Goal: Transaction & Acquisition: Download file/media

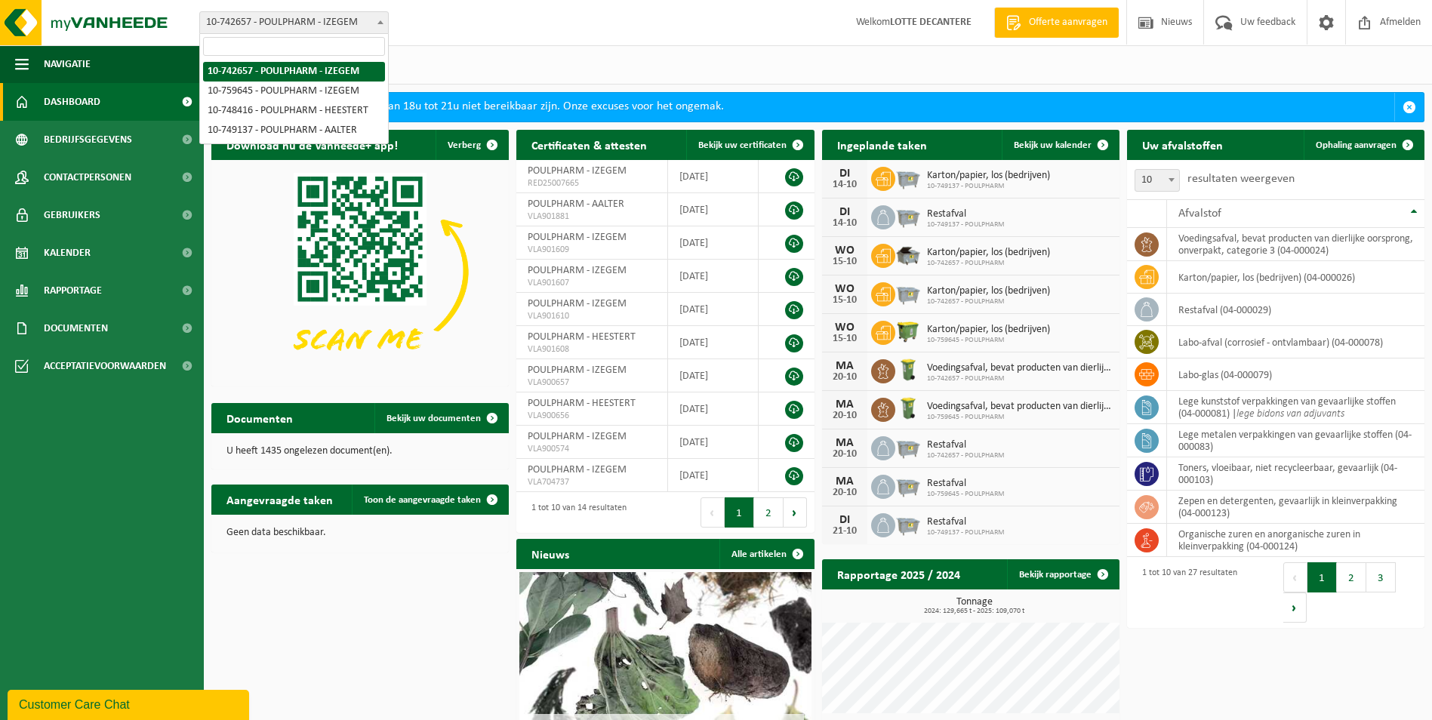
click at [384, 22] on span at bounding box center [380, 22] width 15 height 20
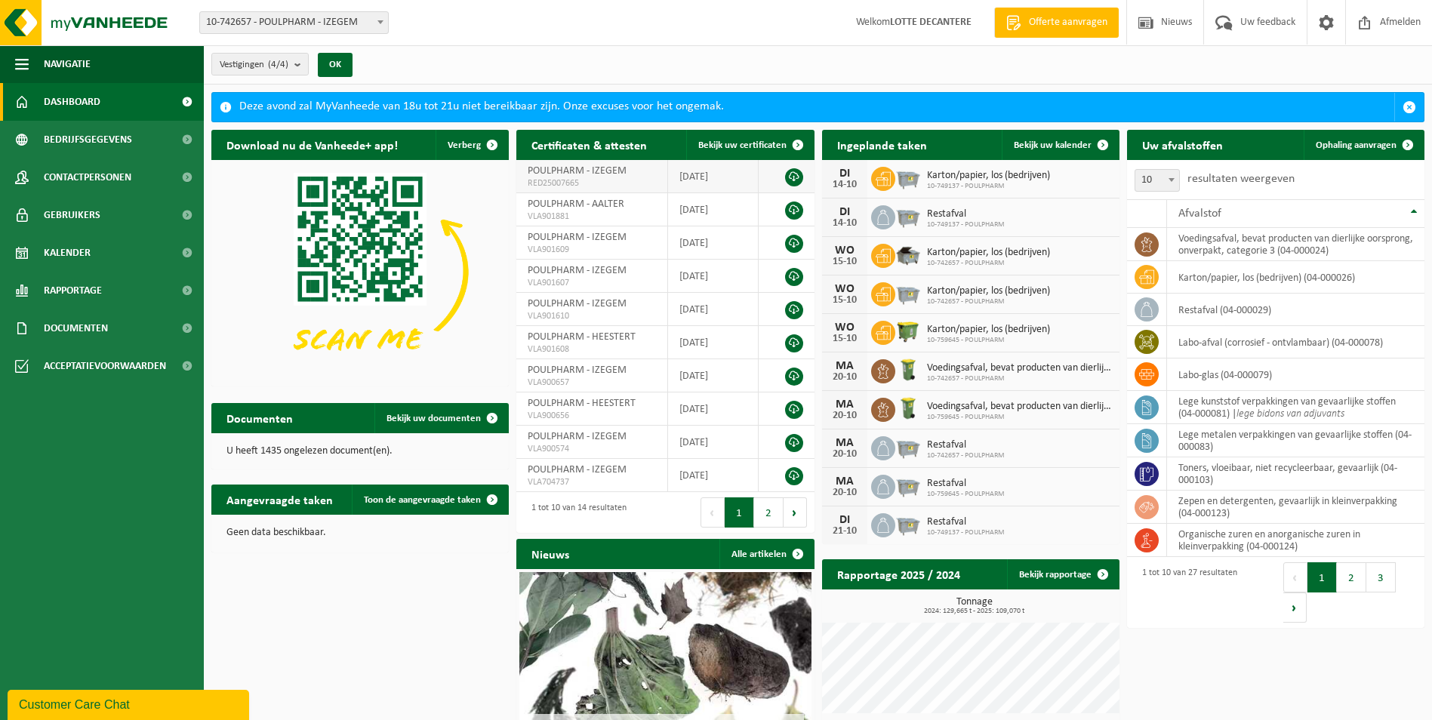
click at [589, 182] on span "RED25007665" at bounding box center [592, 183] width 128 height 12
click at [577, 222] on td "POULPHARM - AALTER VLA901881" at bounding box center [592, 209] width 152 height 33
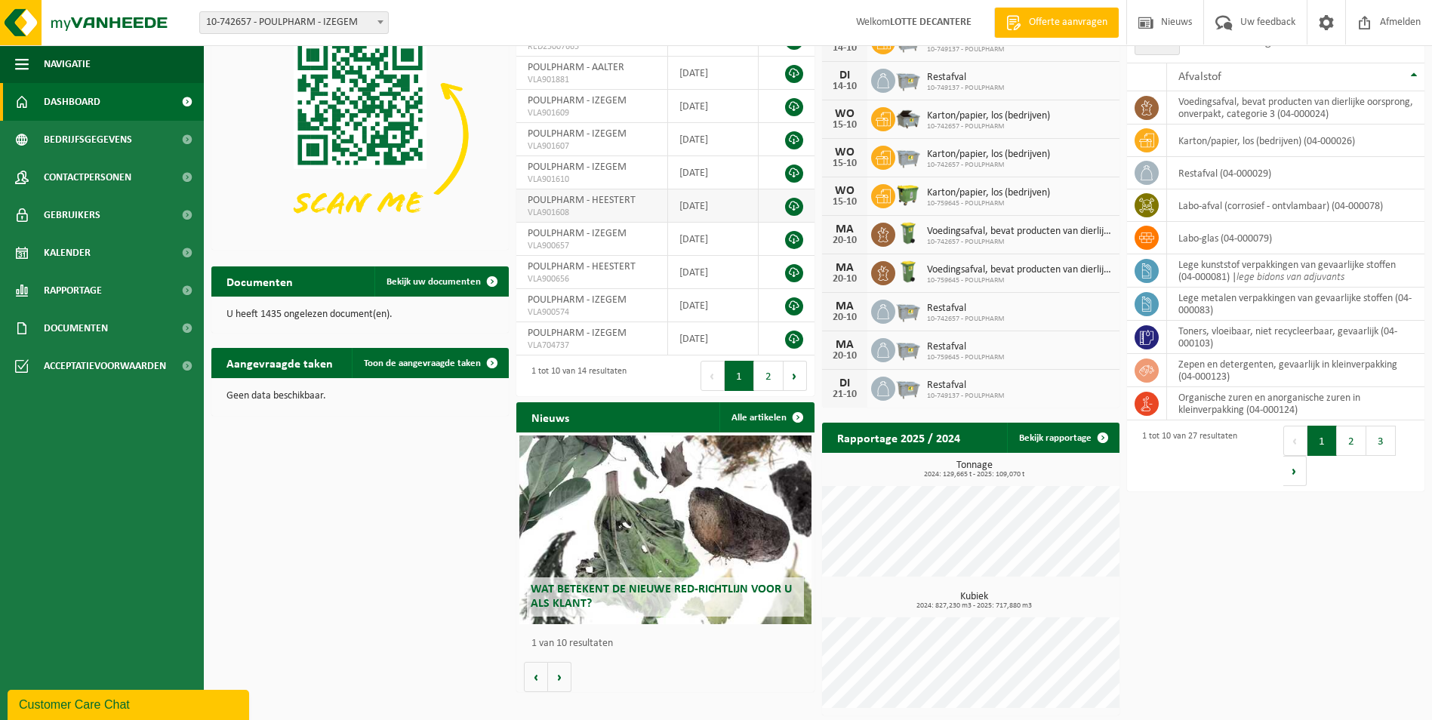
scroll to position [139, 0]
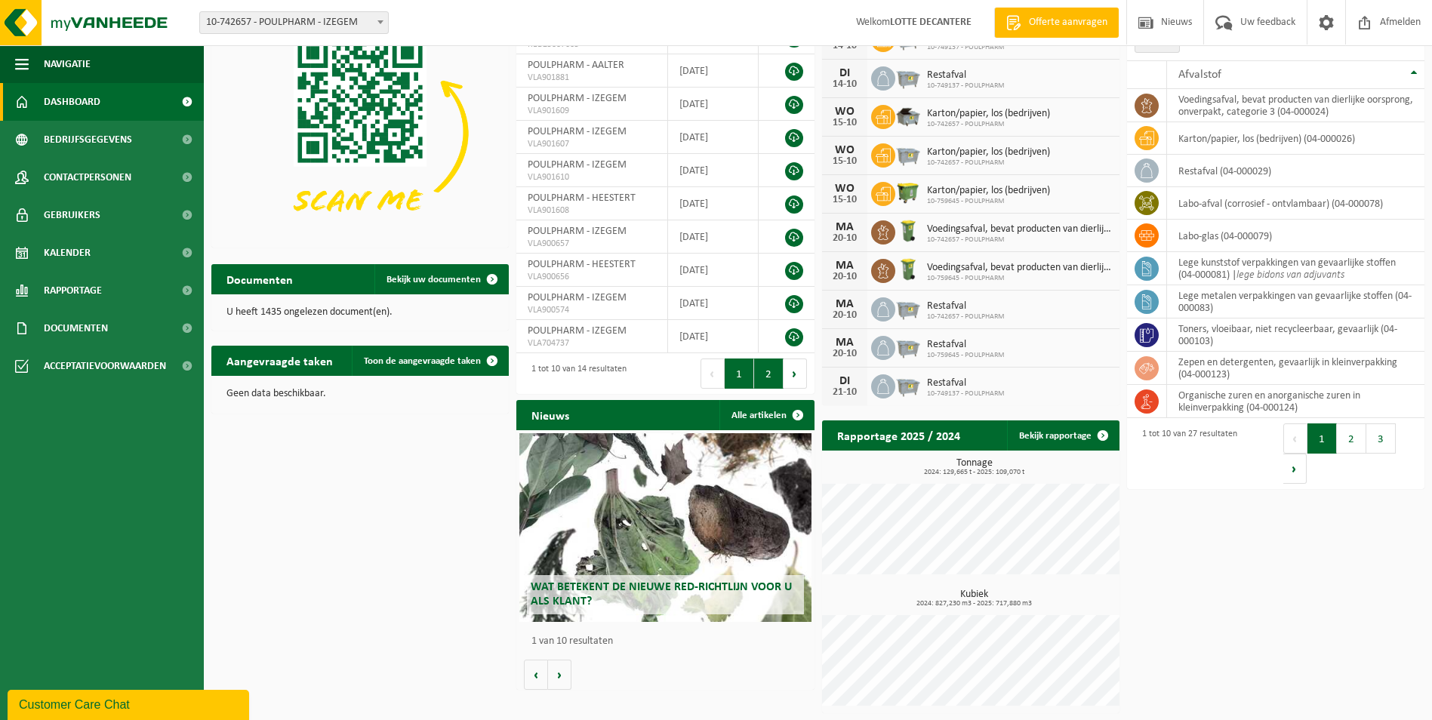
click at [768, 372] on button "2" at bounding box center [768, 373] width 29 height 30
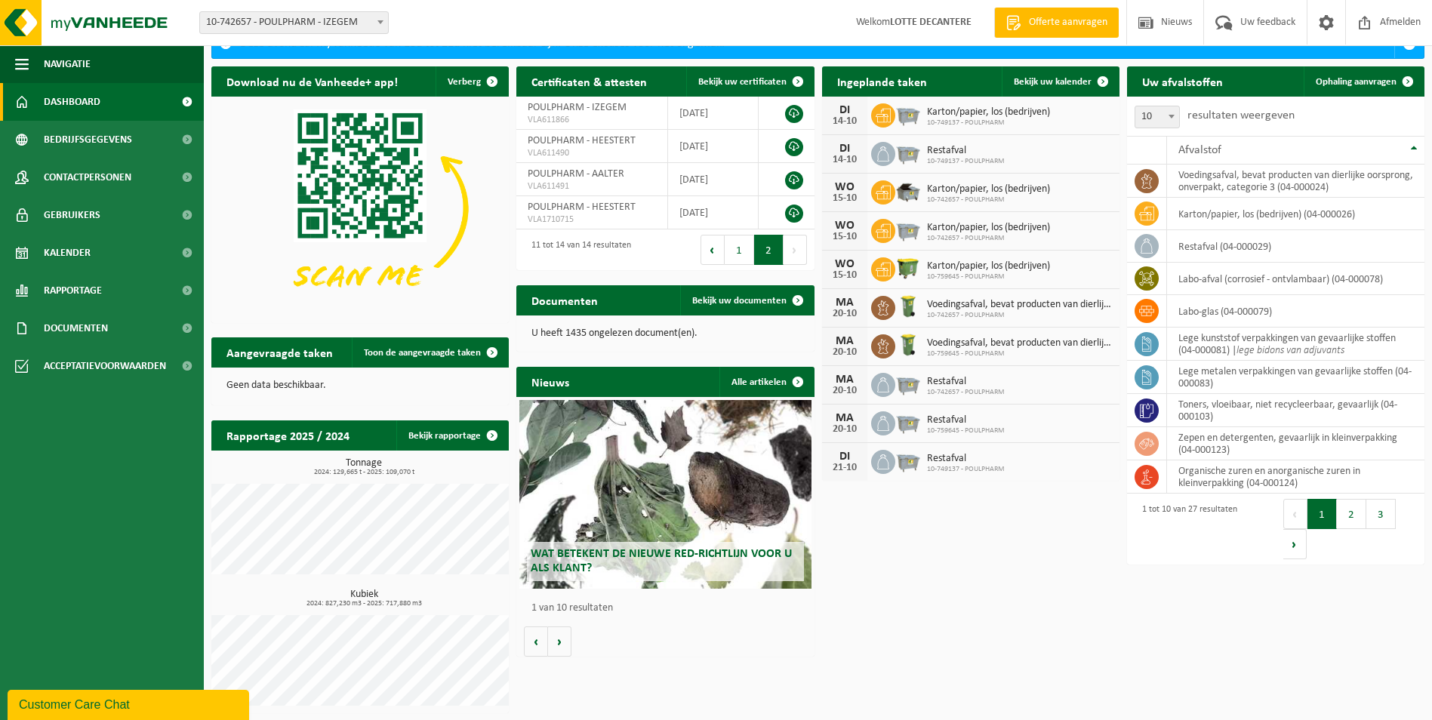
scroll to position [0, 0]
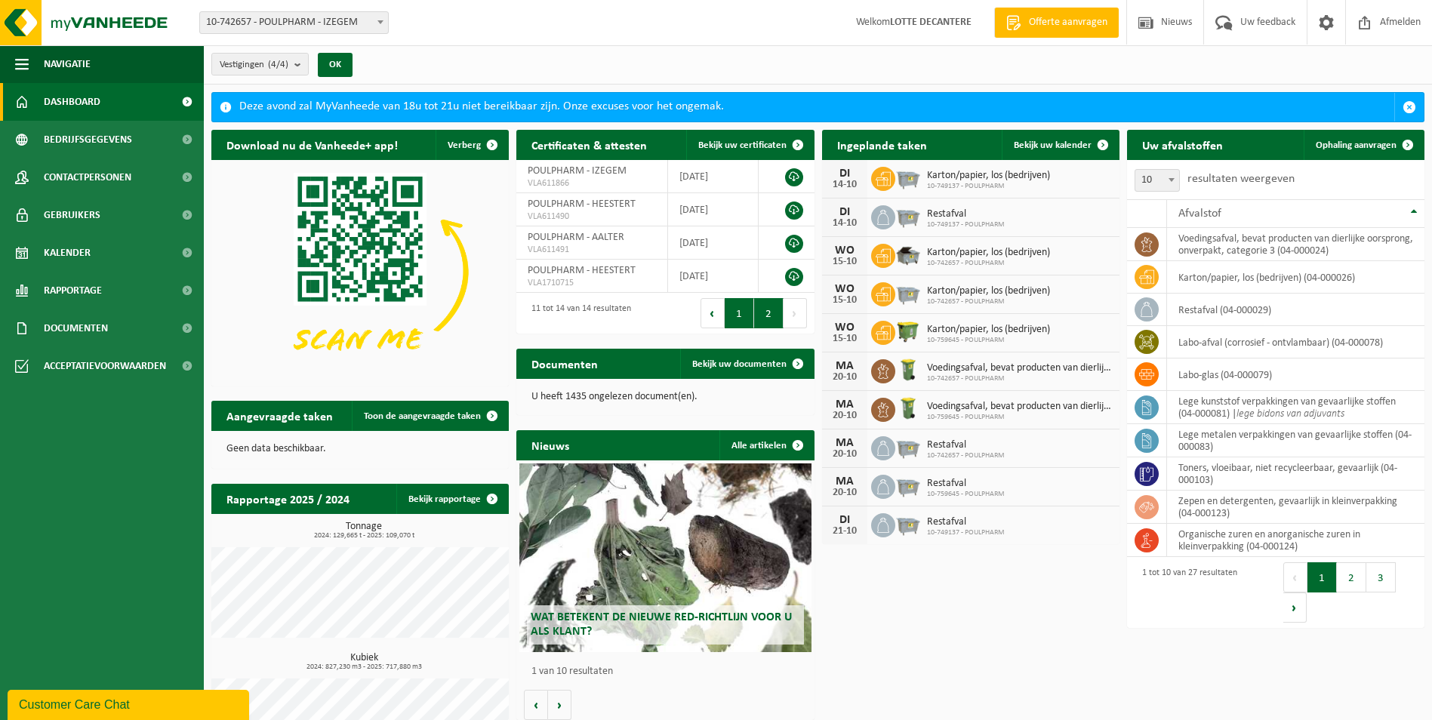
click at [732, 318] on button "1" at bounding box center [739, 313] width 29 height 30
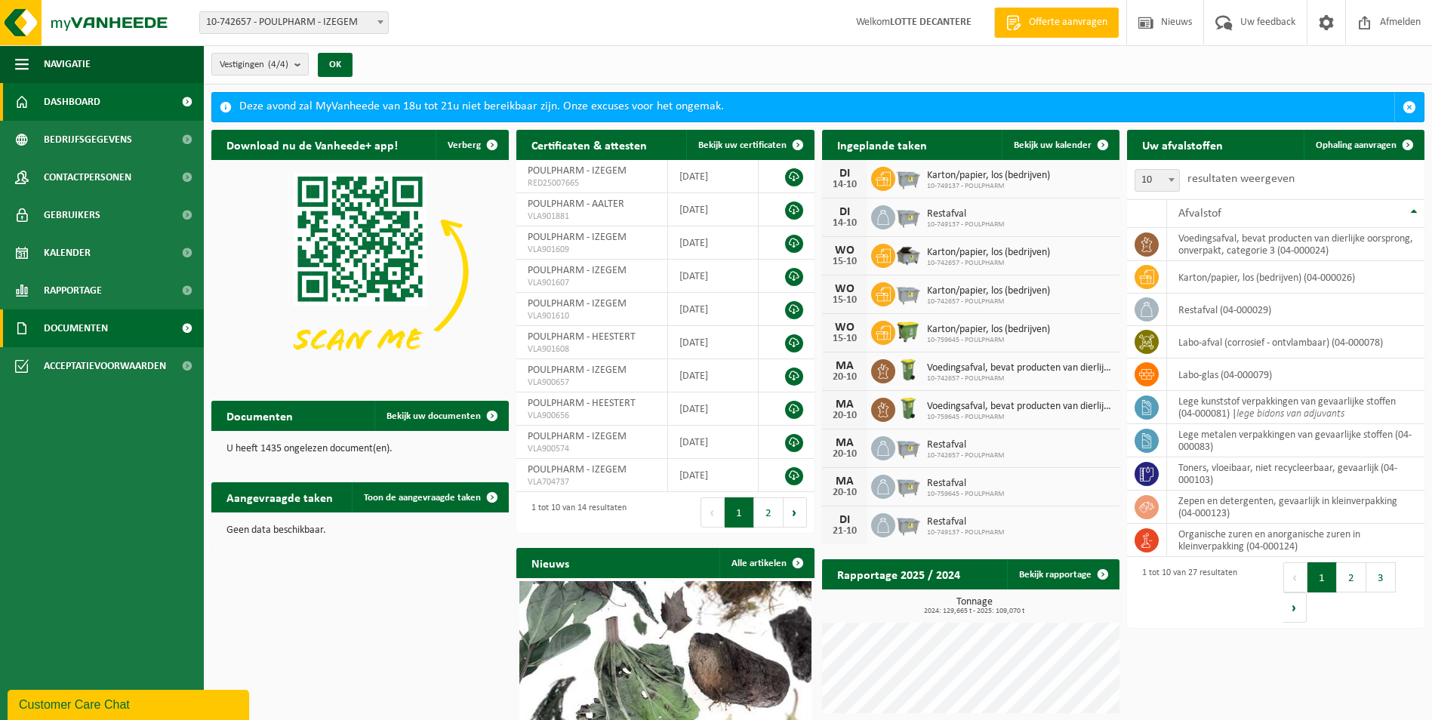
click at [85, 325] on span "Documenten" at bounding box center [76, 328] width 64 height 38
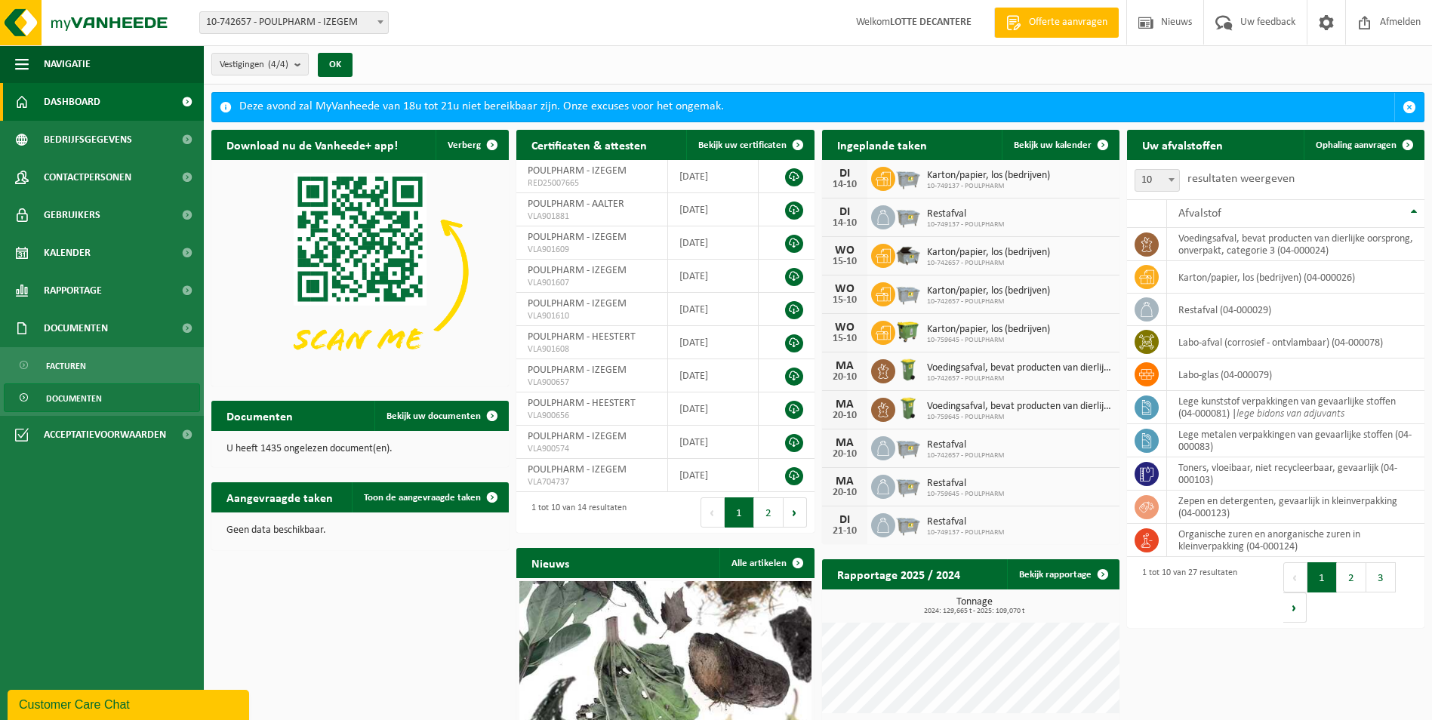
click at [91, 395] on span "Documenten" at bounding box center [74, 398] width 56 height 29
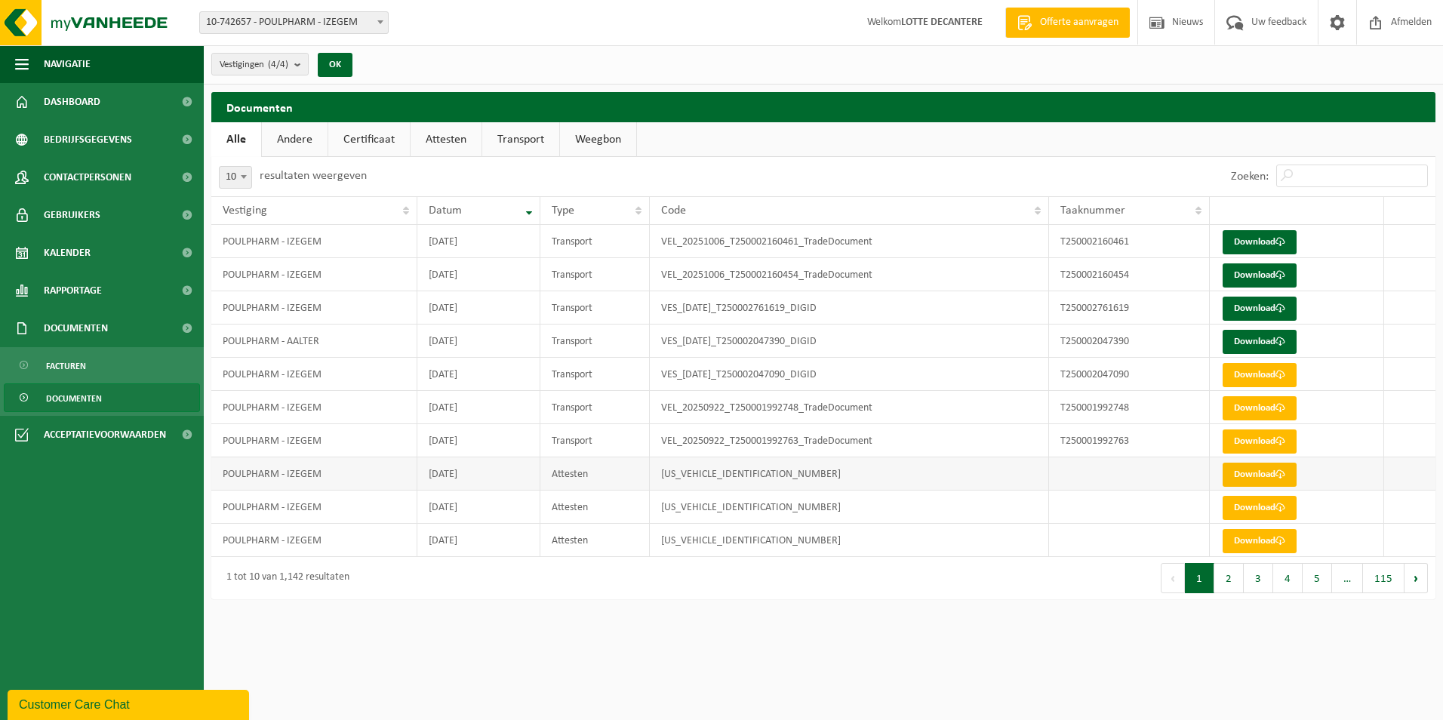
click at [1280, 477] on span at bounding box center [1280, 474] width 10 height 10
click at [1239, 508] on link "Download" at bounding box center [1260, 508] width 74 height 24
click at [1247, 542] on link "Download" at bounding box center [1260, 541] width 74 height 24
click at [454, 134] on link "Attesten" at bounding box center [446, 139] width 71 height 35
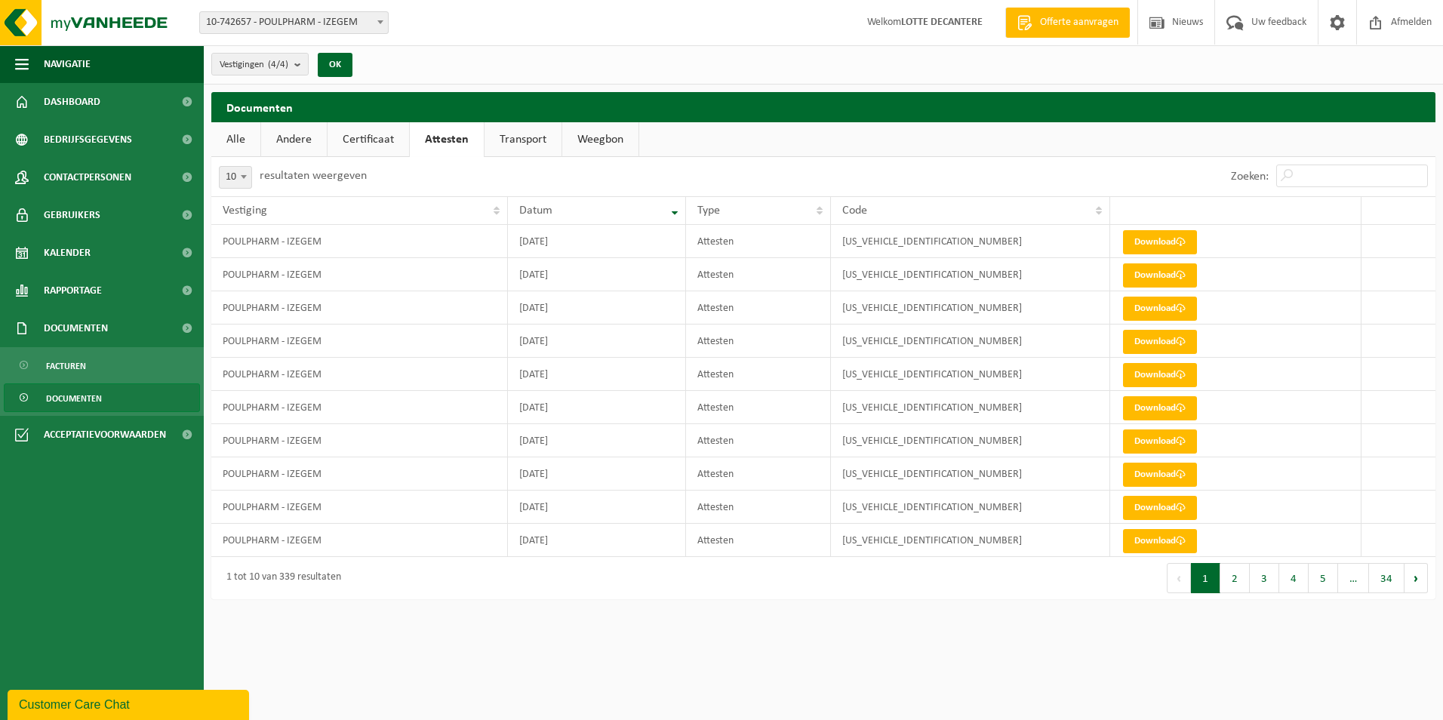
click at [1075, 620] on html "Vestiging: 10-742657 - POULPHARM - IZEGEM 10-759645 - POULPHARM - IZEGEM 10-748…" at bounding box center [721, 360] width 1443 height 720
click at [1168, 239] on link "Download" at bounding box center [1160, 242] width 74 height 24
click at [398, 137] on link "Certificaat" at bounding box center [369, 139] width 82 height 35
